Goal: Navigation & Orientation: Find specific page/section

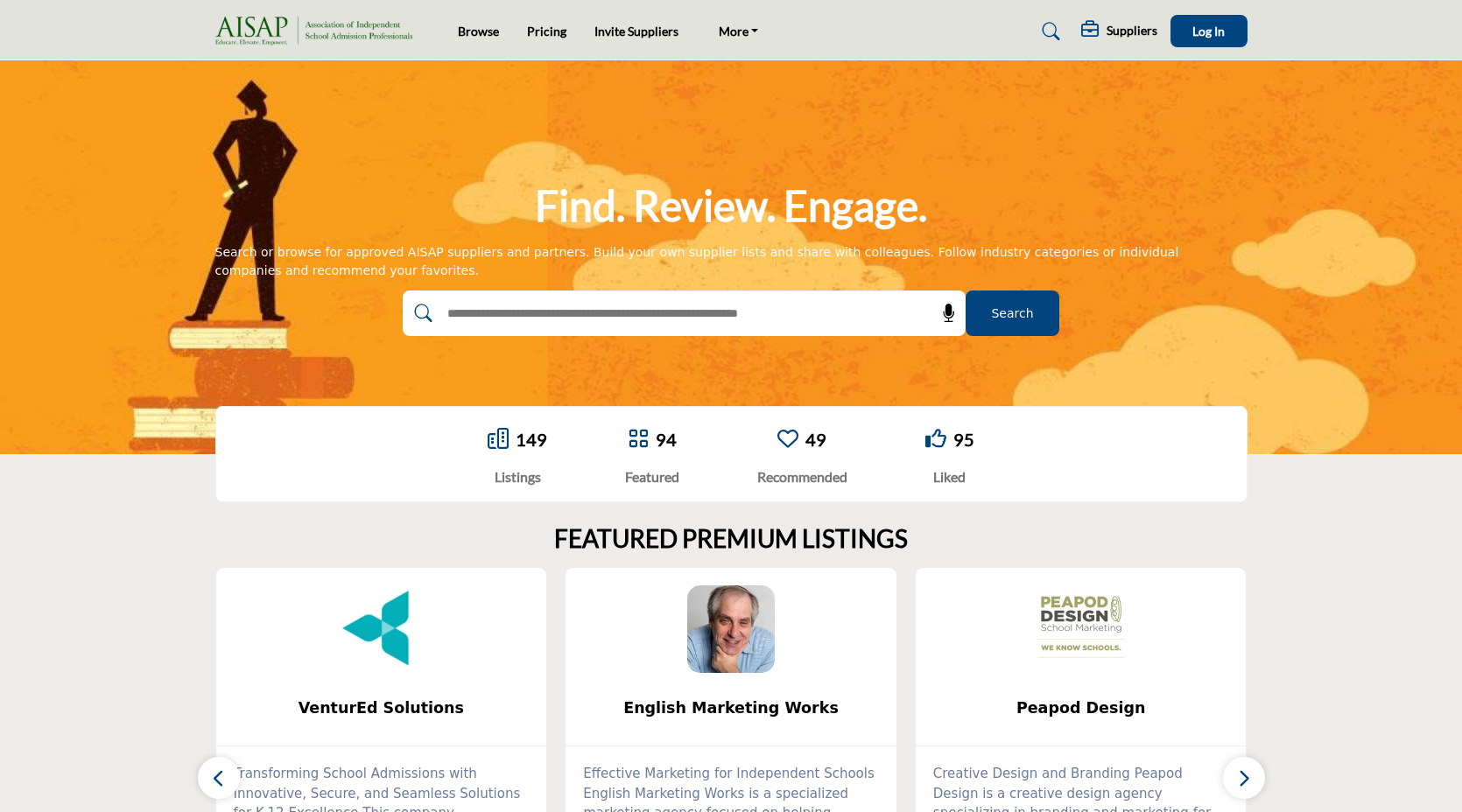
click at [317, 35] on img at bounding box center [318, 31] width 205 height 29
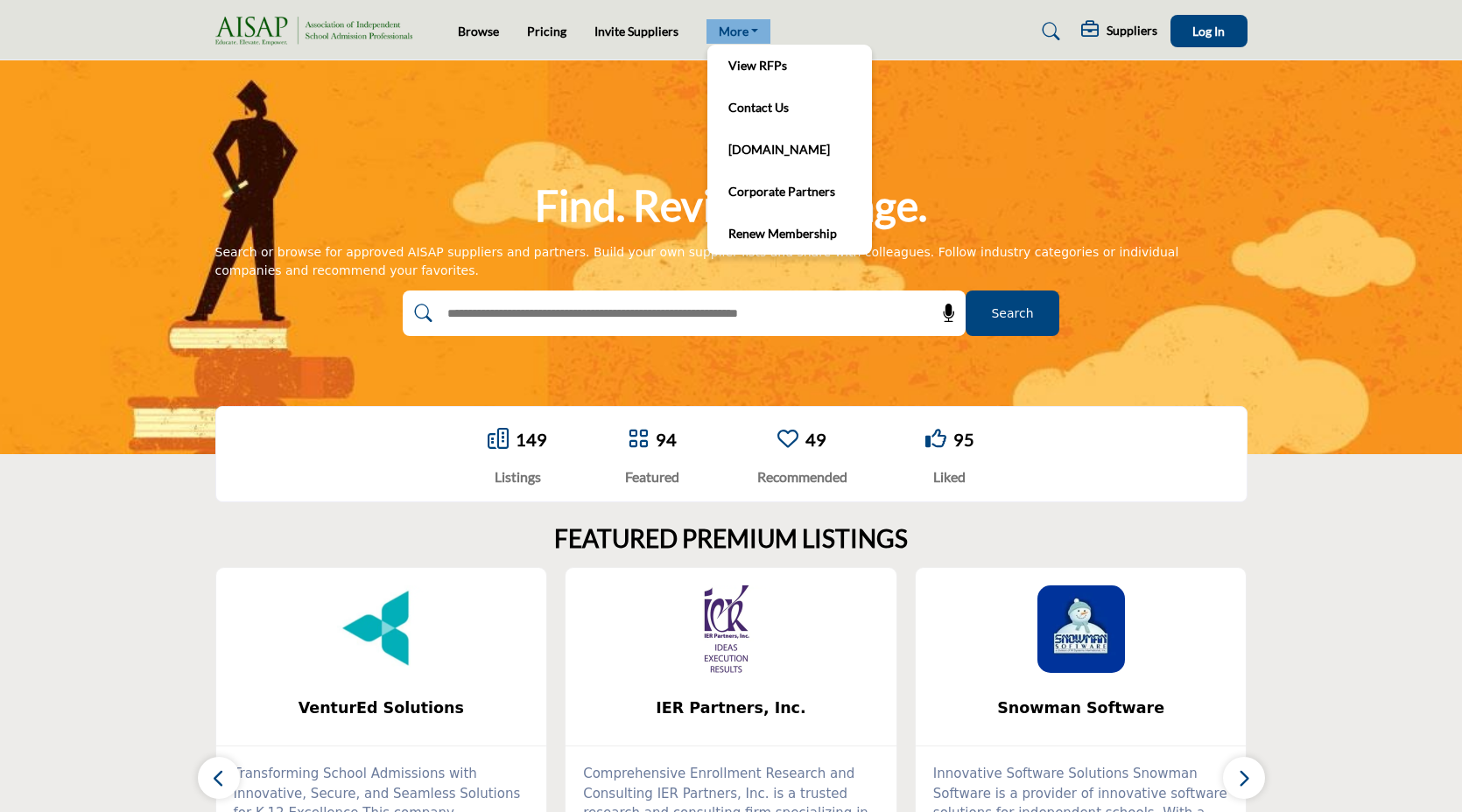
click at [741, 32] on link "More" at bounding box center [738, 32] width 64 height 25
click at [753, 154] on link "[DOMAIN_NAME]" at bounding box center [789, 150] width 147 height 25
click at [755, 200] on link "Corporate Partners" at bounding box center [789, 192] width 147 height 25
